Goal: Find specific page/section: Find specific page/section

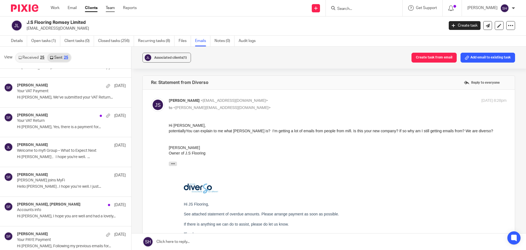
click at [107, 7] on link "Team" at bounding box center [110, 7] width 9 height 5
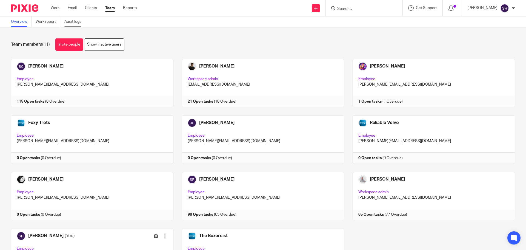
click at [73, 23] on link "Audit logs" at bounding box center [74, 21] width 21 height 11
